Goal: Task Accomplishment & Management: Manage account settings

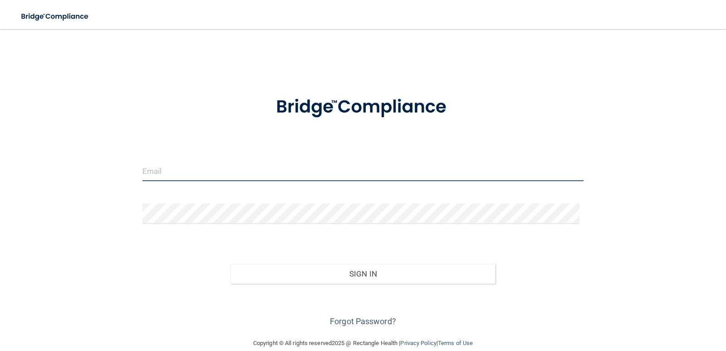
click at [263, 171] on input "email" at bounding box center [362, 171] width 441 height 20
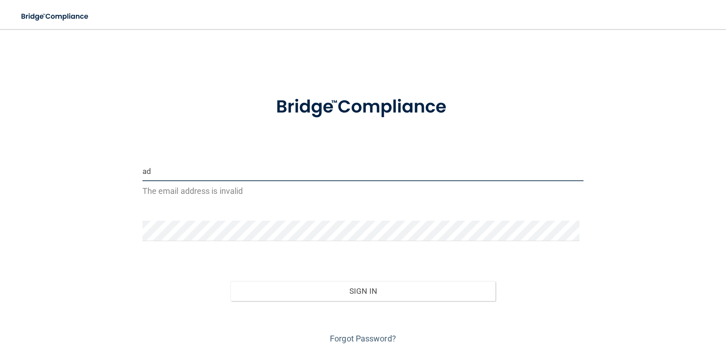
type input "[EMAIL_ADDRESS][DOMAIN_NAME]"
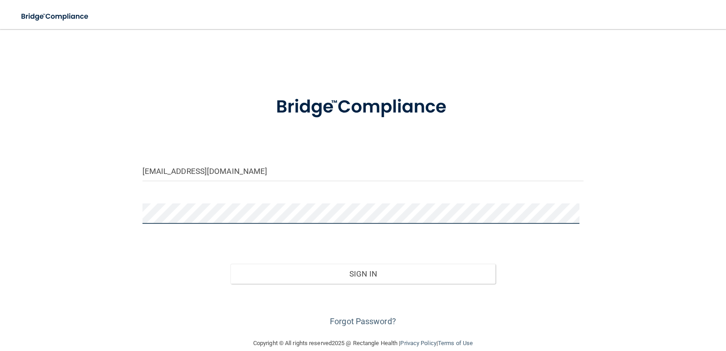
click at [230, 263] on button "Sign In" at bounding box center [362, 273] width 265 height 20
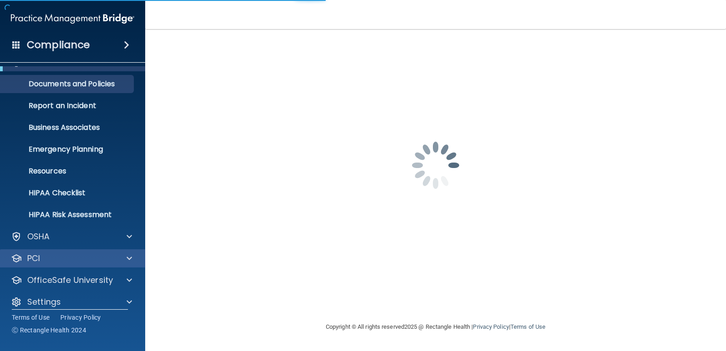
scroll to position [26, 0]
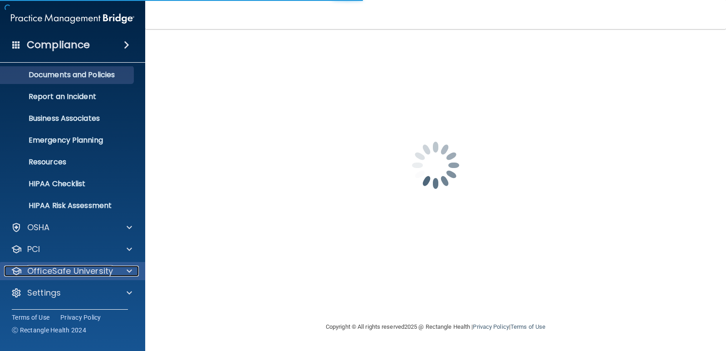
click at [92, 268] on p "OfficeSafe University" at bounding box center [70, 270] width 86 height 11
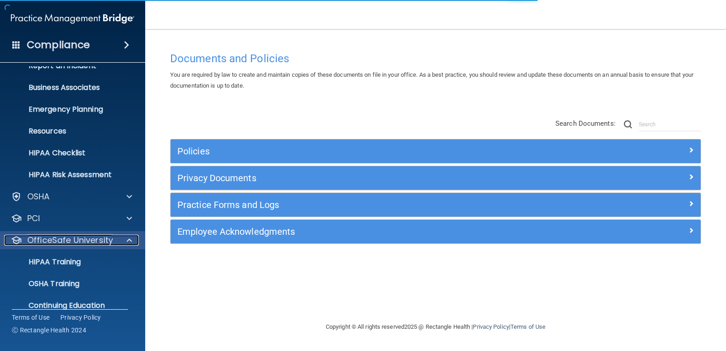
scroll to position [91, 0]
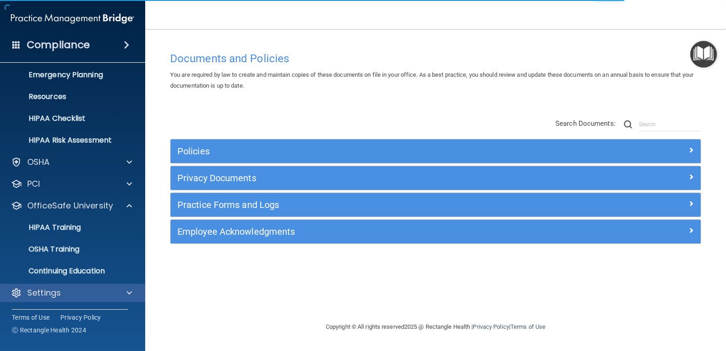
click at [77, 285] on div "Settings" at bounding box center [73, 292] width 146 height 18
click at [127, 297] on span at bounding box center [129, 292] width 5 height 11
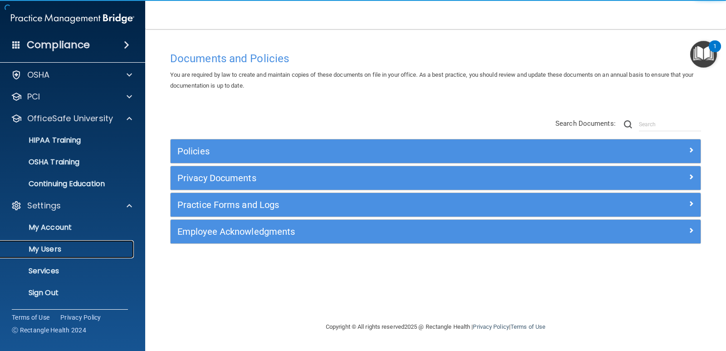
click at [58, 247] on p "My Users" at bounding box center [68, 248] width 124 height 9
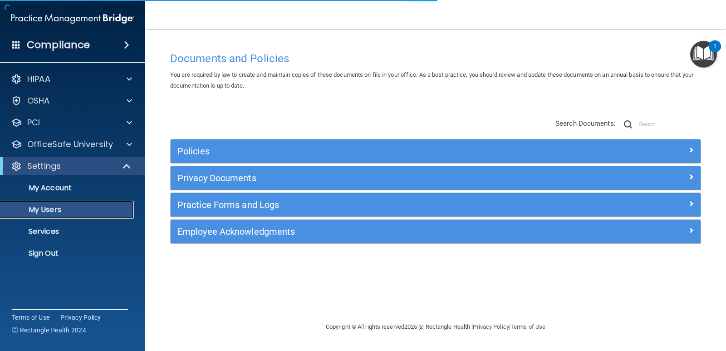
select select "20"
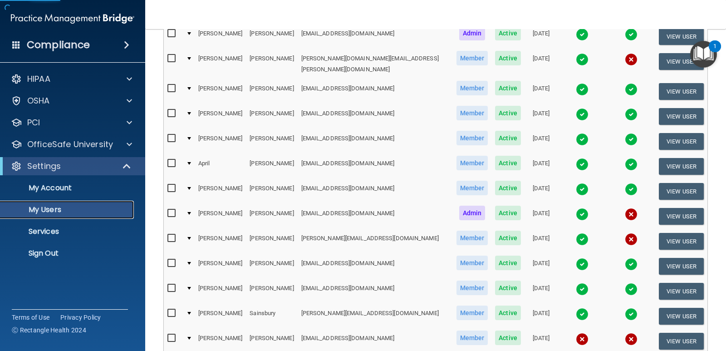
scroll to position [400, 0]
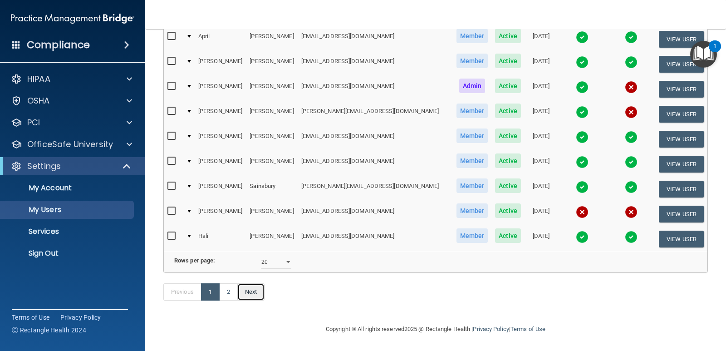
click at [258, 287] on link "Next" at bounding box center [250, 291] width 27 height 17
select select "20"
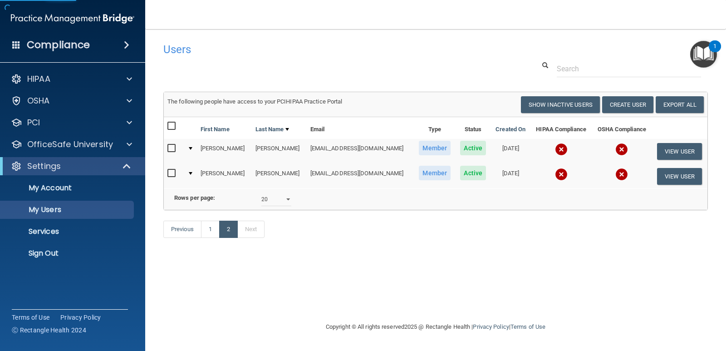
click at [555, 146] on img at bounding box center [561, 149] width 13 height 13
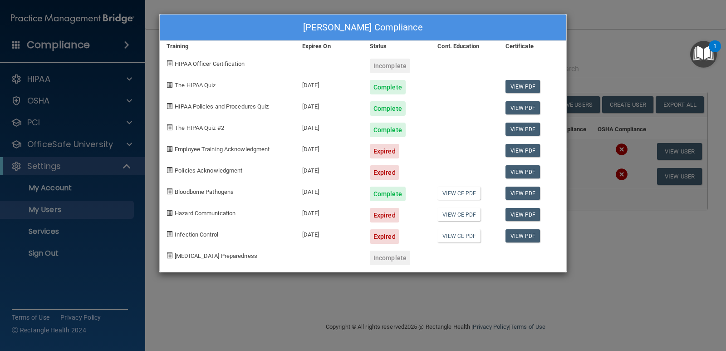
click at [628, 41] on div "[PERSON_NAME] Compliance Training Expires On Status Cont. Education Certificate…" at bounding box center [363, 175] width 726 height 351
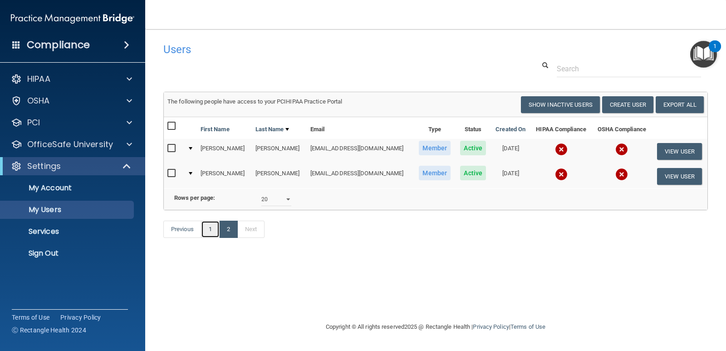
click at [206, 238] on link "1" at bounding box center [210, 228] width 19 height 17
select select "20"
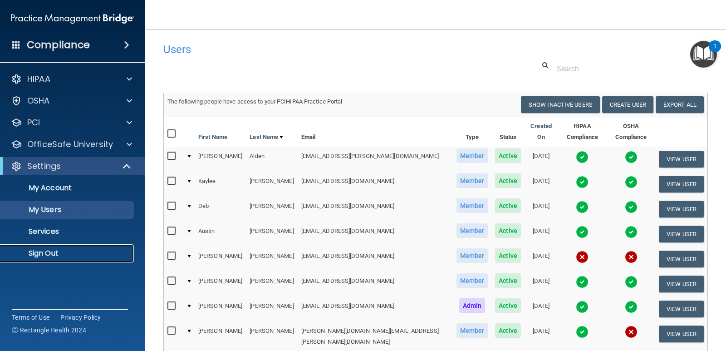
click at [59, 247] on link "Sign Out" at bounding box center [62, 253] width 143 height 18
